Goal: Navigation & Orientation: Find specific page/section

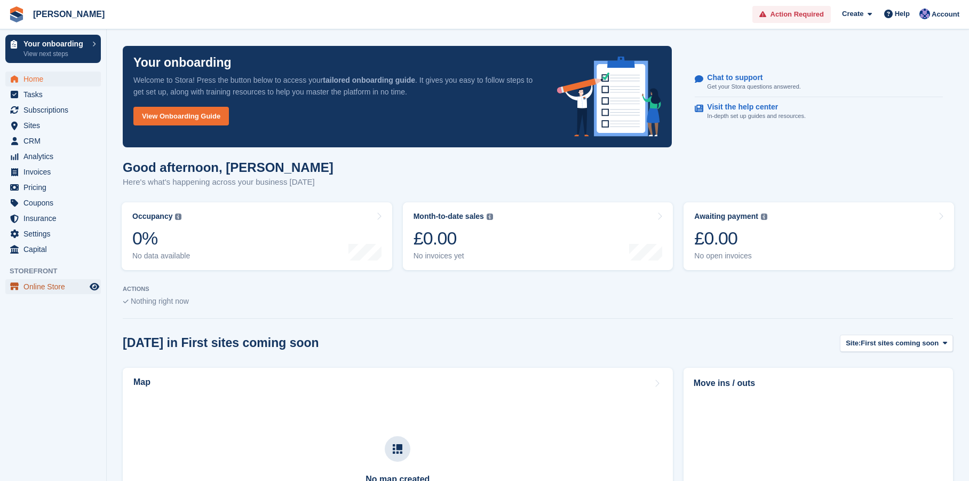
click at [54, 284] on span "Online Store" at bounding box center [55, 286] width 64 height 15
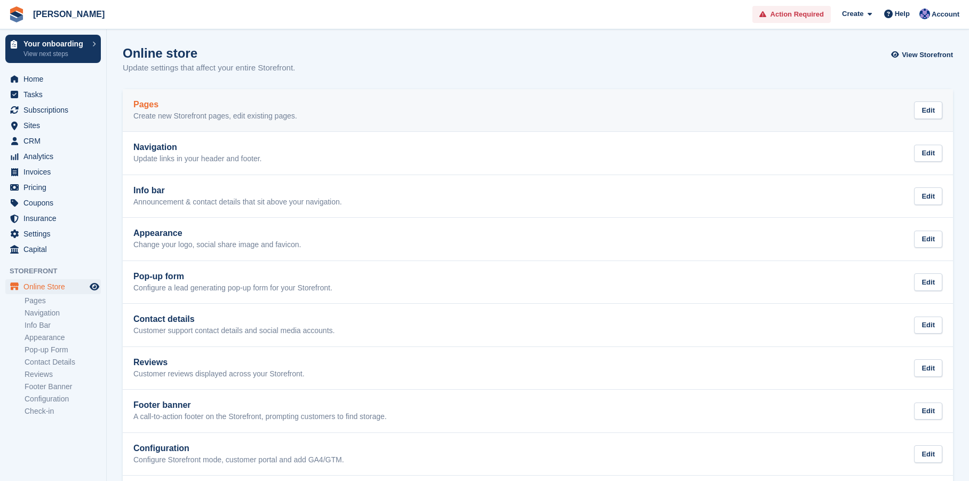
click at [292, 107] on h2 "Pages" at bounding box center [215, 105] width 164 height 10
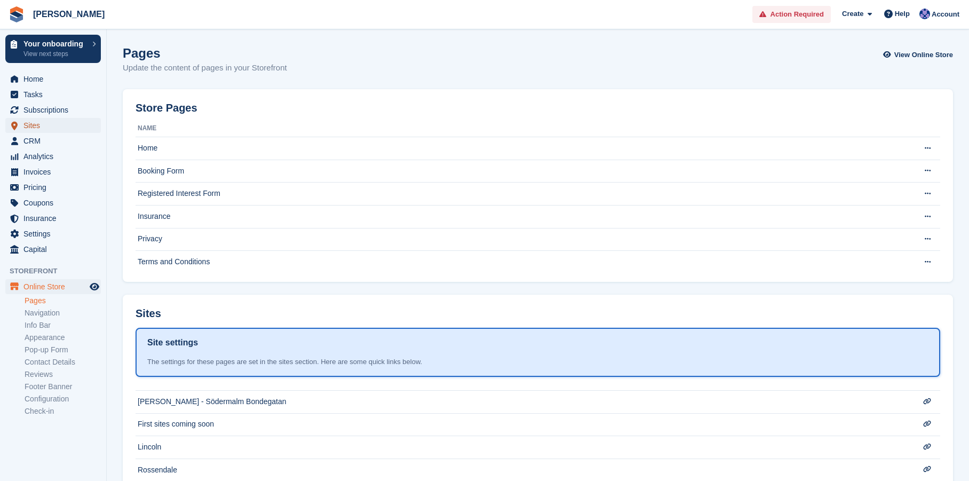
click at [30, 121] on span "Sites" at bounding box center [55, 125] width 64 height 15
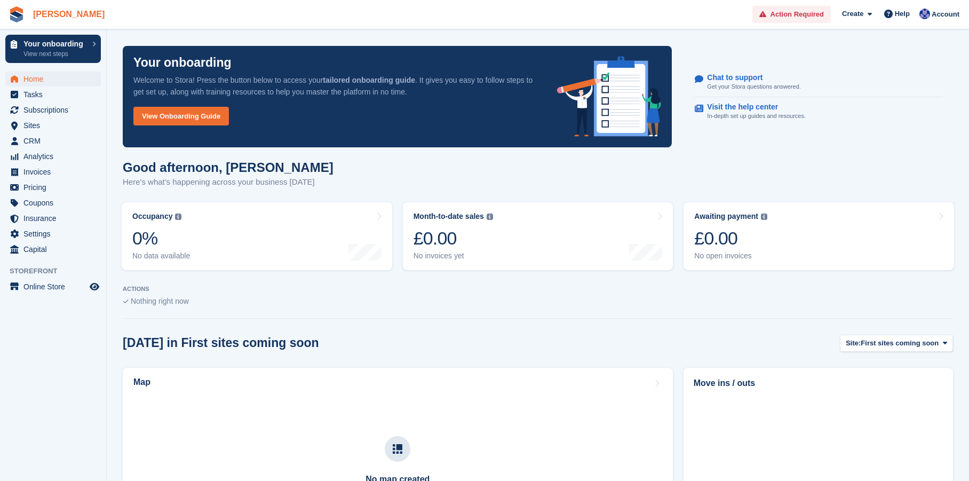
click at [61, 10] on link "[PERSON_NAME]" at bounding box center [69, 14] width 80 height 18
click at [948, 17] on span "Account" at bounding box center [946, 14] width 28 height 11
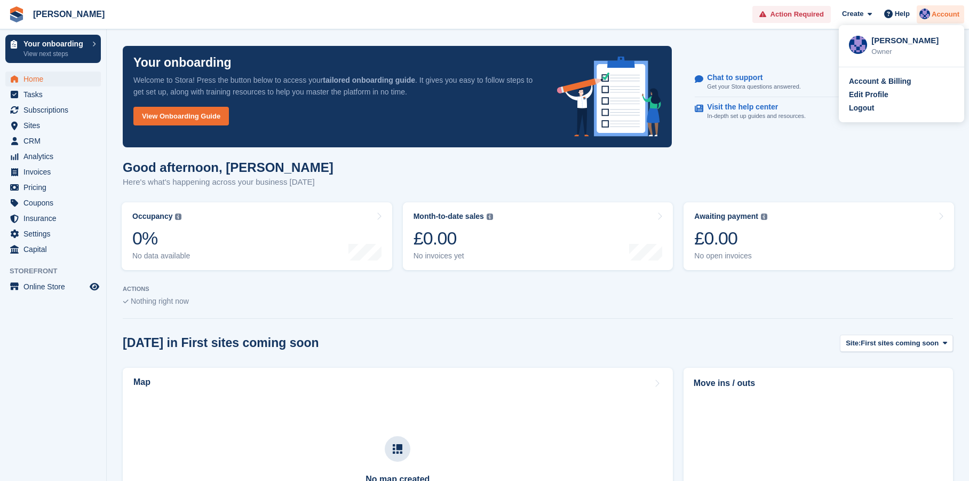
click at [948, 17] on span "Account" at bounding box center [946, 14] width 28 height 11
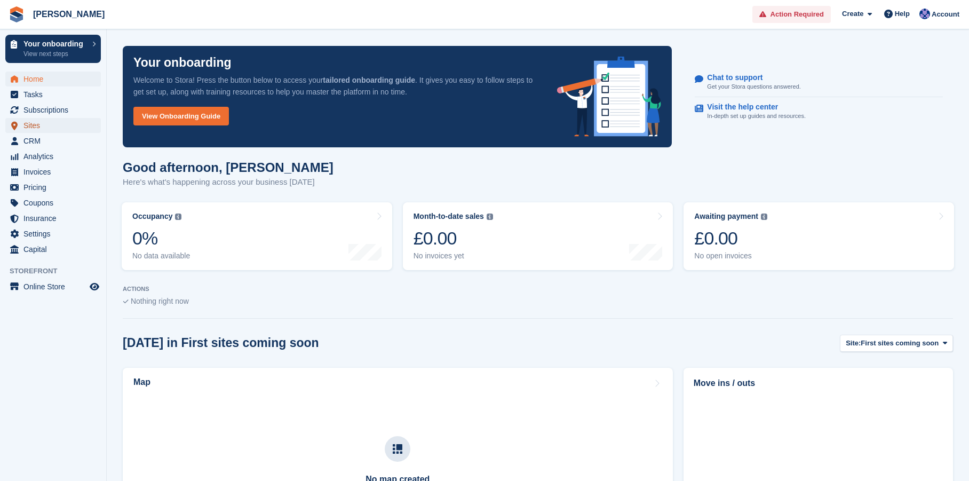
click at [38, 123] on span "Sites" at bounding box center [55, 125] width 64 height 15
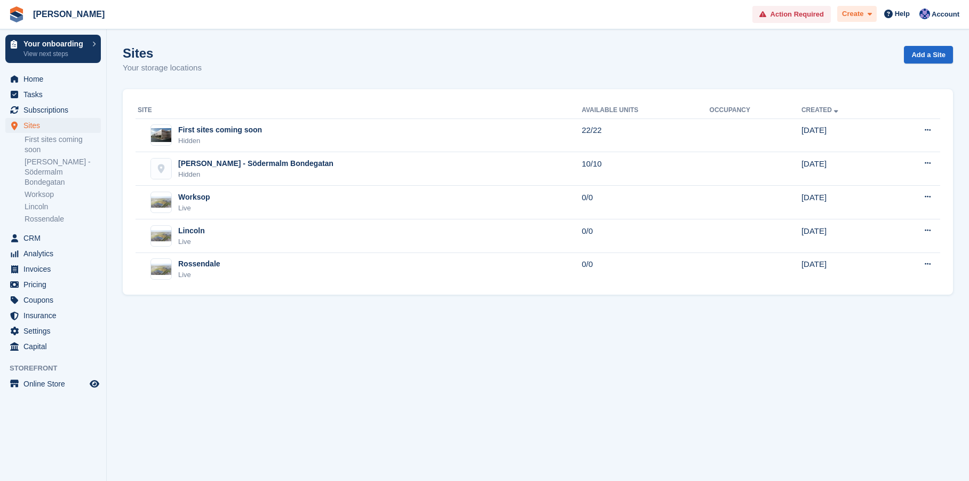
click at [866, 15] on span at bounding box center [867, 14] width 9 height 12
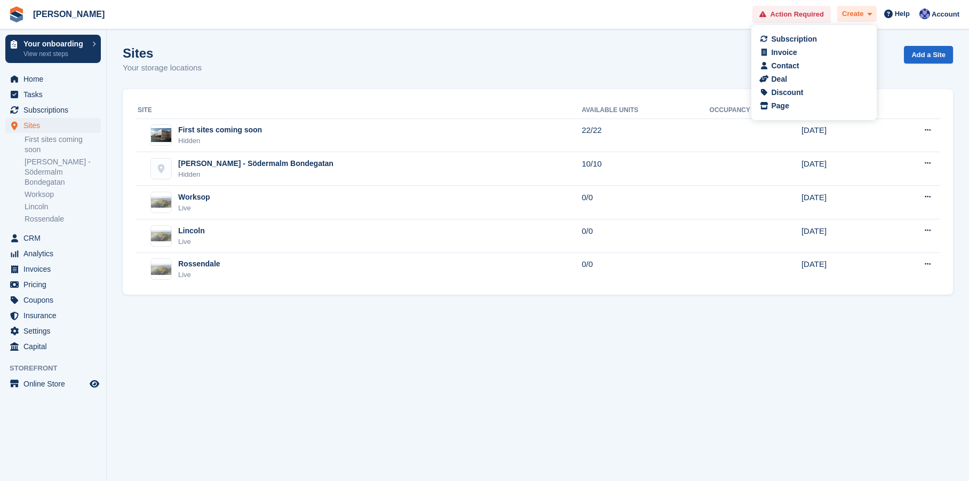
click at [865, 15] on span at bounding box center [867, 14] width 9 height 12
